Goal: Check status

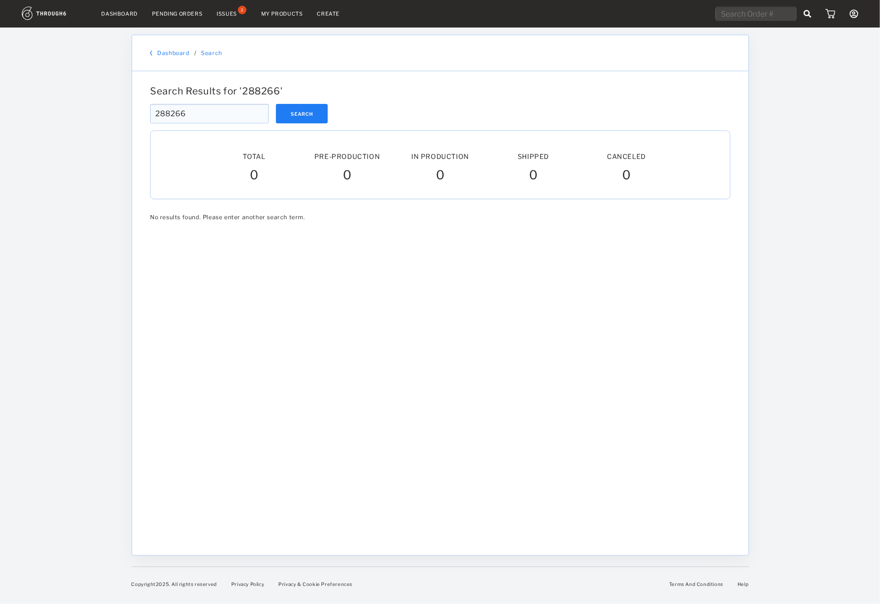
drag, startPoint x: 197, startPoint y: 116, endPoint x: 31, endPoint y: 111, distance: 166.7
click at [150, 111] on input "288266" at bounding box center [209, 113] width 119 height 19
paste input "RTDNX683"
type input "RTDNX683"
click at [291, 105] on button "Search" at bounding box center [302, 113] width 52 height 19
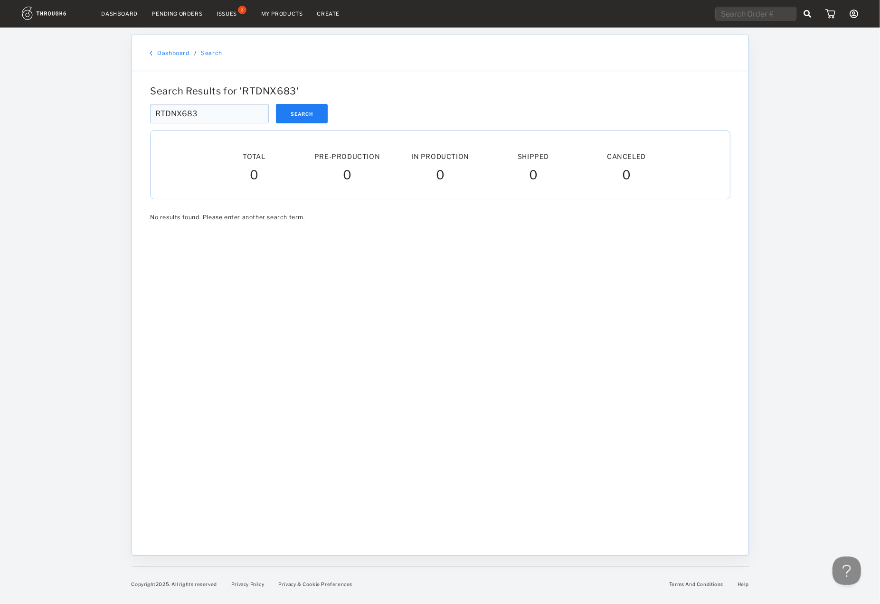
click at [767, 370] on div "Dashboard Pending Orders Issues 2 My Products Create My Account Sign Out Dashbo…" at bounding box center [440, 302] width 880 height 604
